Goal: Check status: Check status

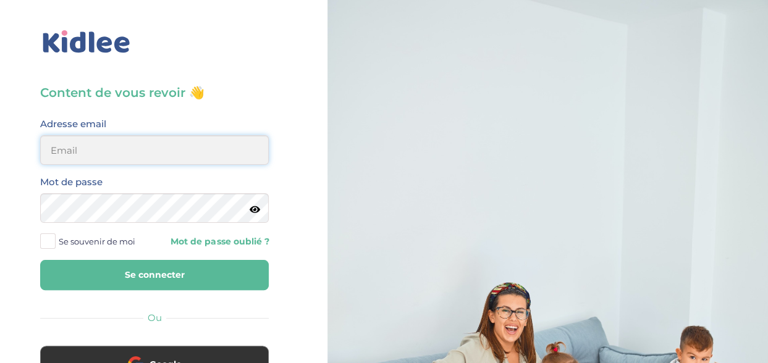
type input "ou-razika@outlook.com"
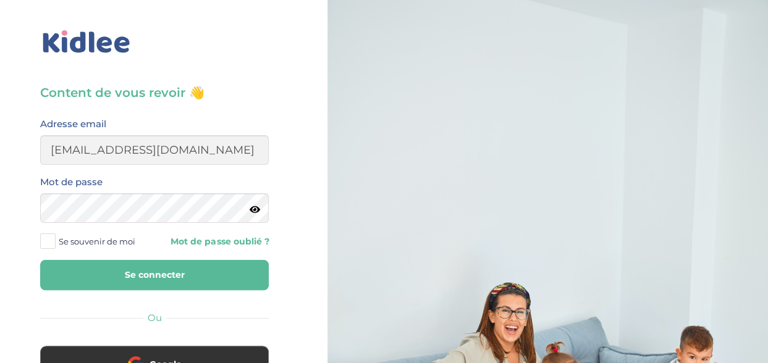
click at [201, 280] on button "Se connecter" at bounding box center [154, 275] width 229 height 30
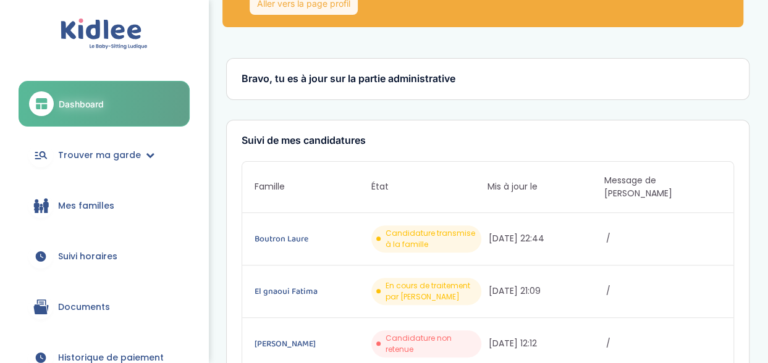
scroll to position [65, 0]
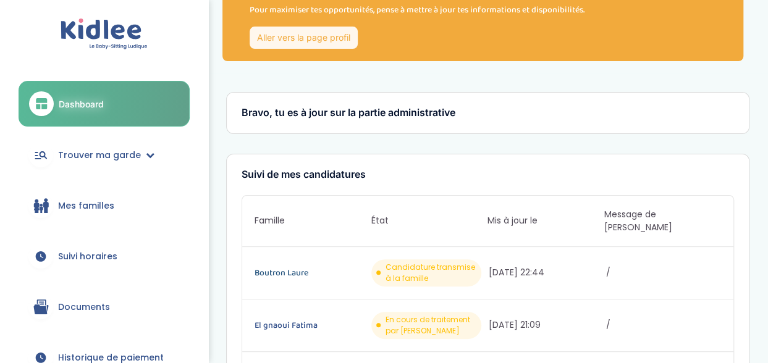
click at [281, 266] on link "Boutron Laure" at bounding box center [312, 273] width 115 height 14
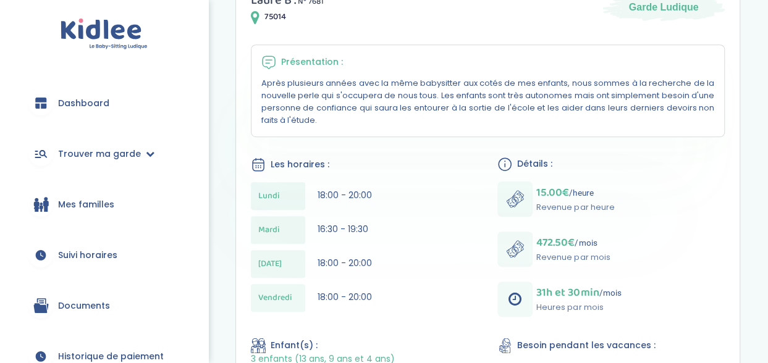
scroll to position [371, 0]
